Goal: Contribute content: Add original content to the website for others to see

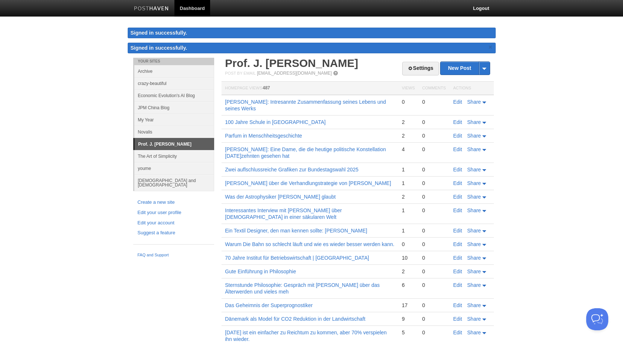
click at [149, 75] on link "Archive" at bounding box center [174, 71] width 80 height 12
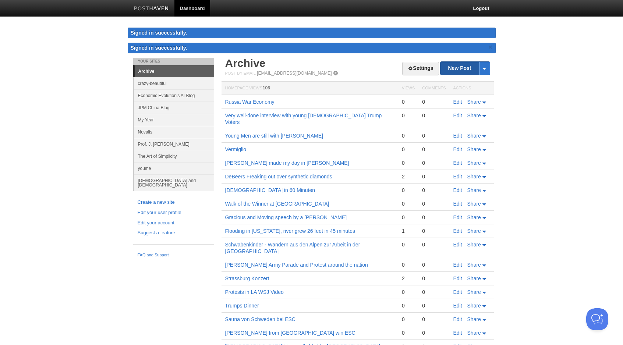
click at [459, 72] on link "New Post" at bounding box center [464, 68] width 49 height 13
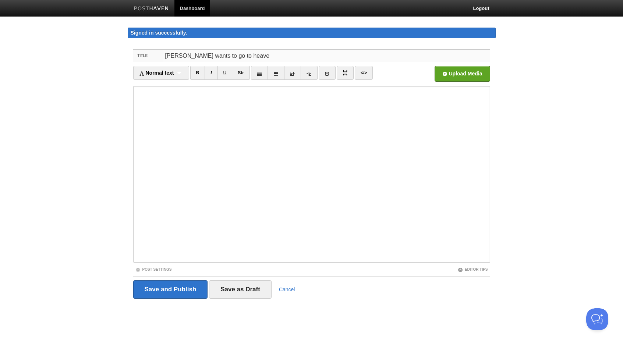
click at [237, 54] on input "[PERSON_NAME] wants to go to heave" at bounding box center [326, 56] width 327 height 12
type input "[PERSON_NAME] wants to go to heaven"
click at [178, 87] on iframe at bounding box center [311, 174] width 357 height 177
click at [184, 293] on input "Save and Publish" at bounding box center [170, 289] width 75 height 18
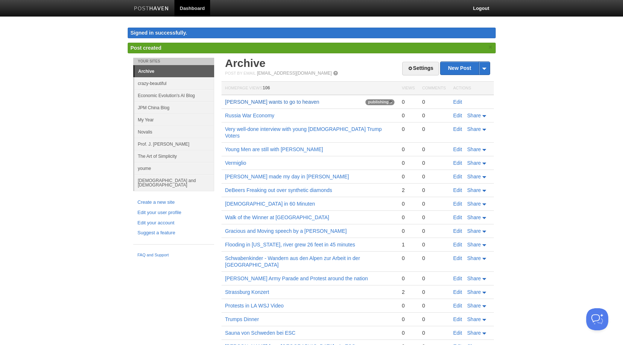
click at [258, 102] on link "[PERSON_NAME] wants to go to heaven" at bounding box center [272, 102] width 94 height 6
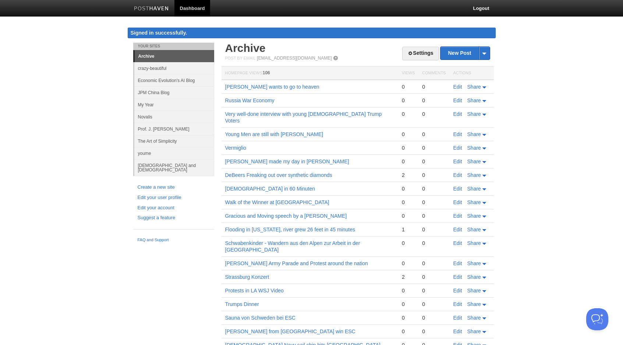
click at [153, 7] on img at bounding box center [151, 9] width 35 height 6
